Goal: Task Accomplishment & Management: Complete application form

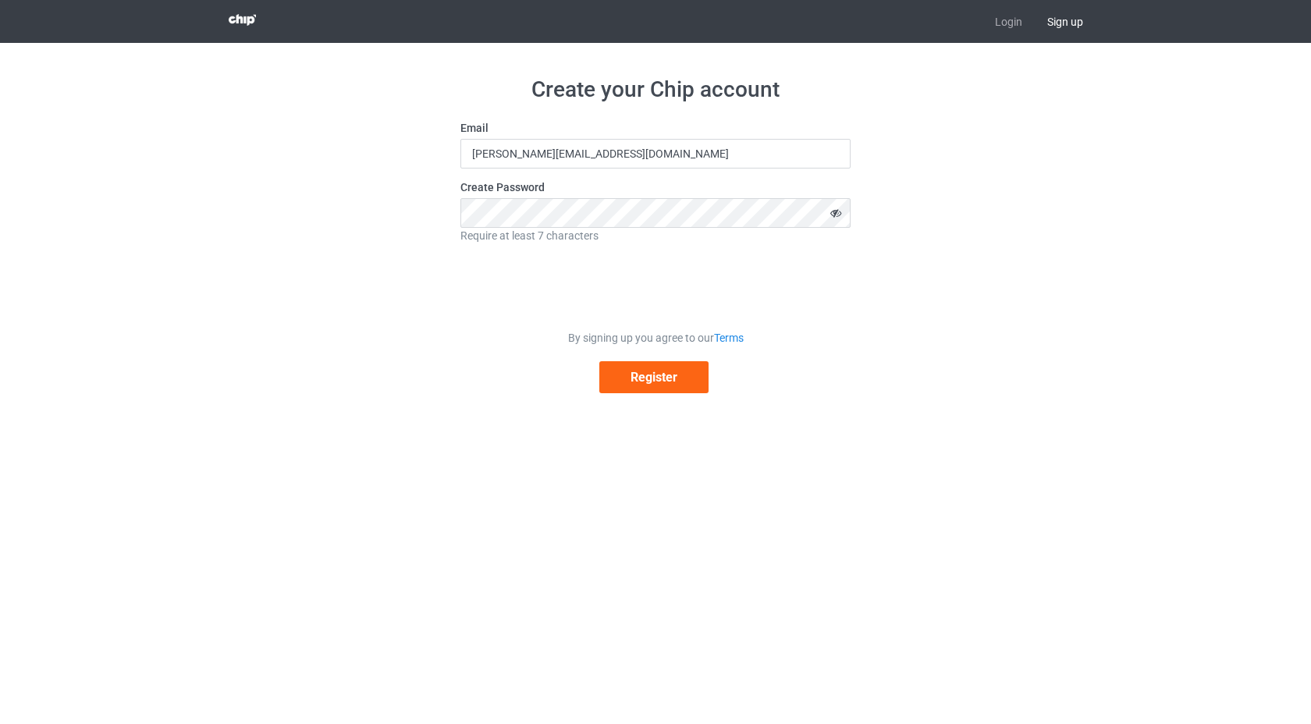
click at [842, 215] on icon at bounding box center [836, 213] width 29 height 30
click at [656, 379] on button "Register" at bounding box center [654, 377] width 109 height 32
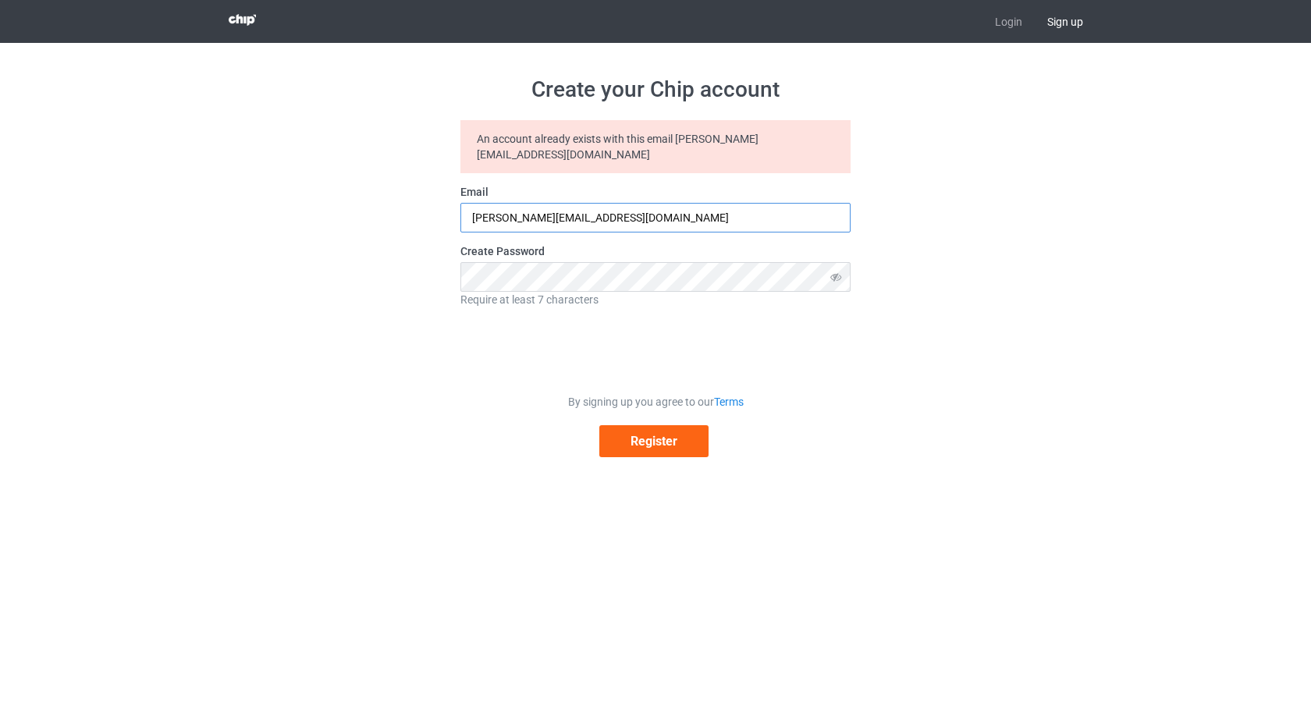
click at [664, 210] on input "[PERSON_NAME][EMAIL_ADDRESS][DOMAIN_NAME]" at bounding box center [656, 218] width 390 height 30
click at [665, 211] on input "[PERSON_NAME][EMAIL_ADDRESS][DOMAIN_NAME]" at bounding box center [656, 218] width 390 height 30
click at [609, 203] on input "[PERSON_NAME][EMAIL_ADDRESS][DOMAIN_NAME]" at bounding box center [656, 218] width 390 height 30
drag, startPoint x: 536, startPoint y: 203, endPoint x: 404, endPoint y: 221, distance: 133.9
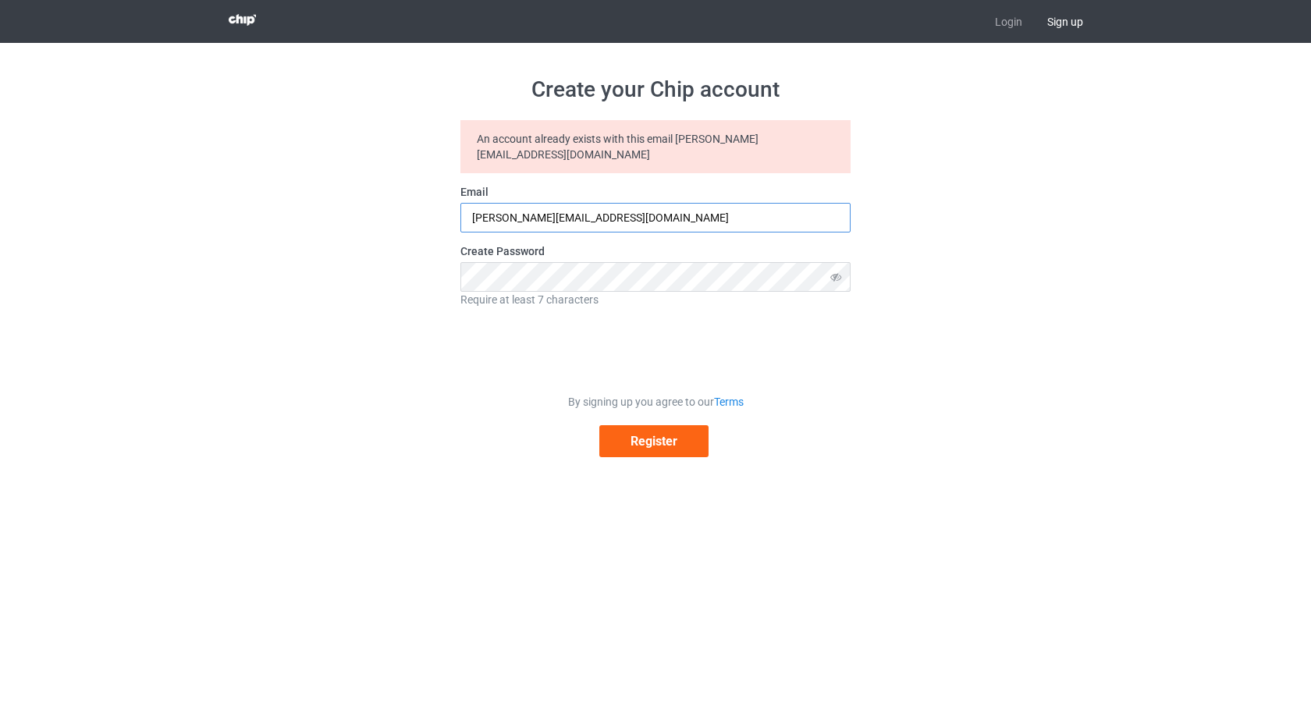
click at [404, 221] on div "Create your Chip account An account already exists with this email [PERSON_NAME…" at bounding box center [656, 266] width 880 height 447
click at [528, 208] on input "[PERSON_NAME][EMAIL_ADDRESS][DOMAIN_NAME]" at bounding box center [656, 218] width 390 height 30
click at [532, 204] on input "[PERSON_NAME][EMAIL_ADDRESS][DOMAIN_NAME]" at bounding box center [656, 218] width 390 height 30
type input "[EMAIL_ADDRESS][DOMAIN_NAME]"
click at [643, 425] on button "Register" at bounding box center [654, 441] width 109 height 32
